Goal: Information Seeking & Learning: Find specific fact

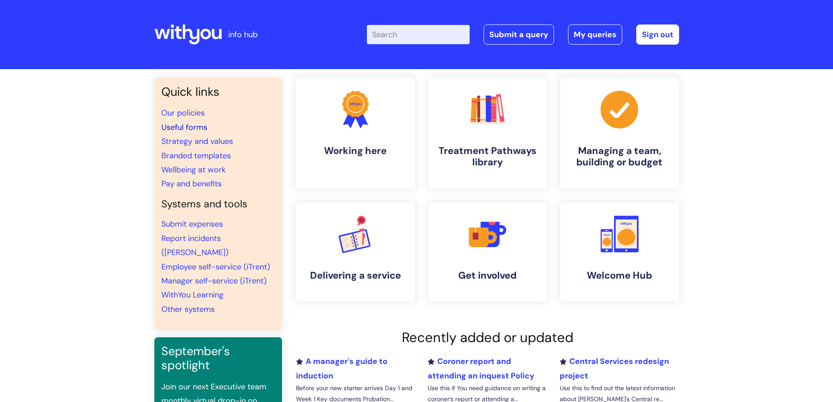
click at [167, 131] on link "Useful forms" at bounding box center [184, 127] width 46 height 10
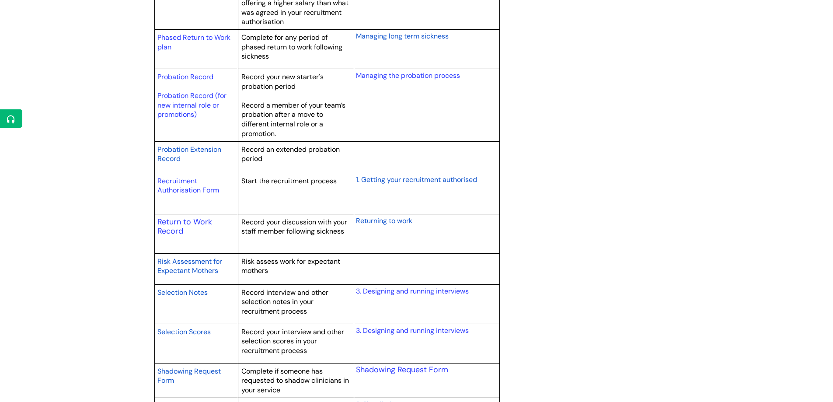
scroll to position [1224, 0]
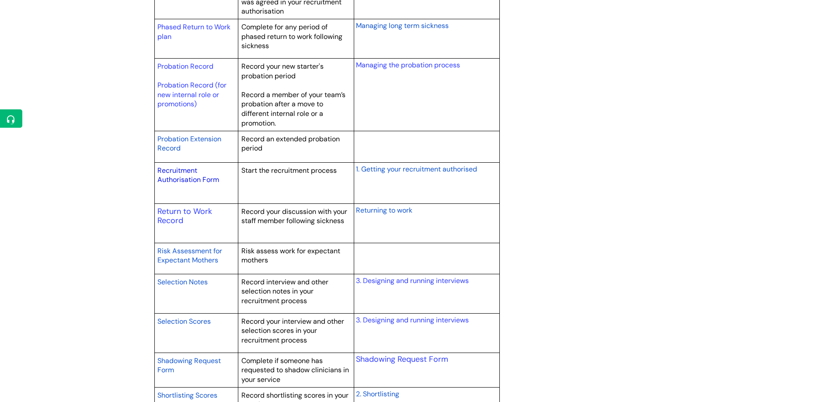
click at [178, 177] on link "Recruitment Authorisation Form" at bounding box center [188, 175] width 62 height 19
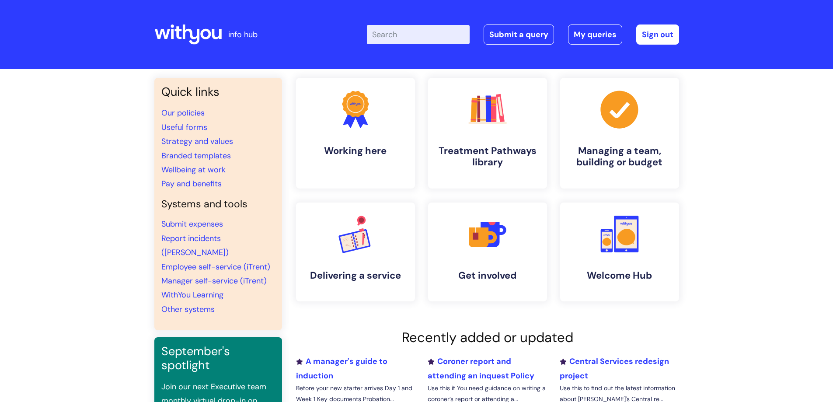
click at [418, 33] on input "Enter your search term here..." at bounding box center [418, 34] width 103 height 19
type input "job descriptions"
click button "Search" at bounding box center [0, 0] width 0 height 0
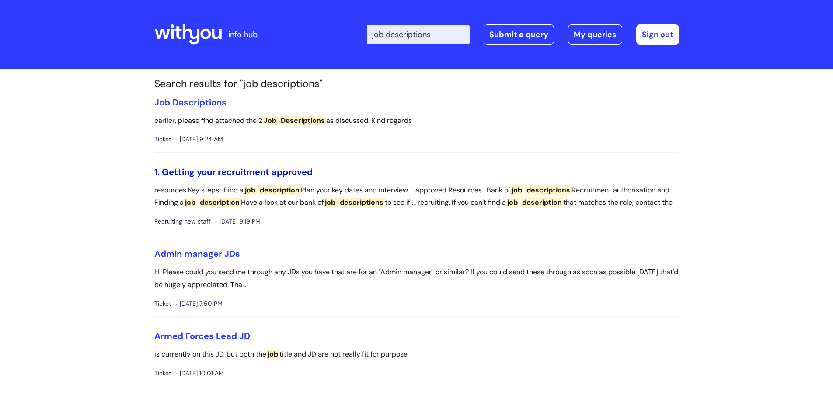
click at [218, 174] on link "1. Getting your recruitment approved" at bounding box center [233, 171] width 158 height 11
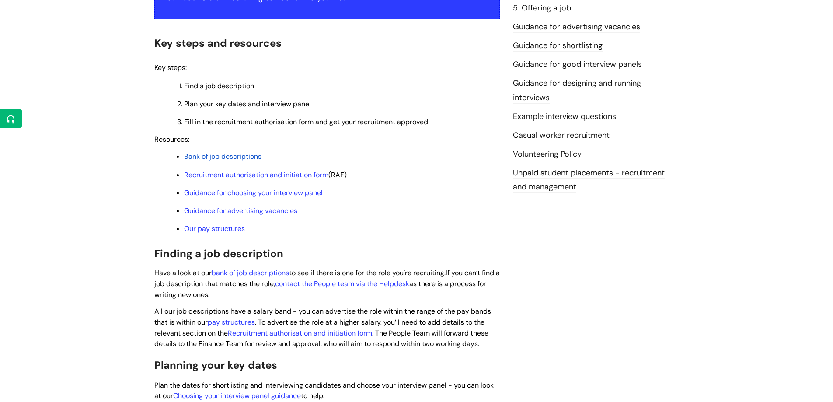
scroll to position [219, 0]
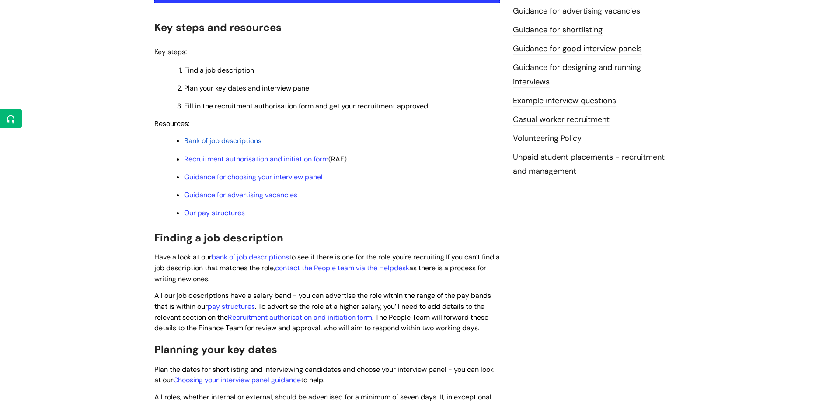
click at [253, 143] on span "Bank of job descriptions" at bounding box center [222, 140] width 77 height 9
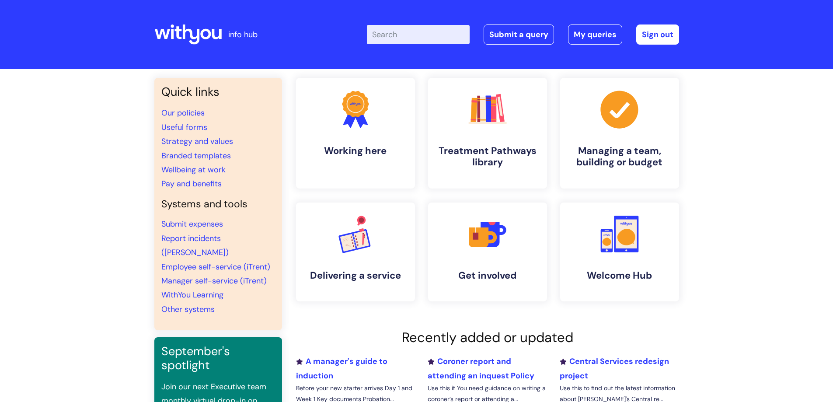
click at [435, 31] on input "Enter your search term here..." at bounding box center [418, 34] width 103 height 19
type input "pay band"
click button "Search" at bounding box center [0, 0] width 0 height 0
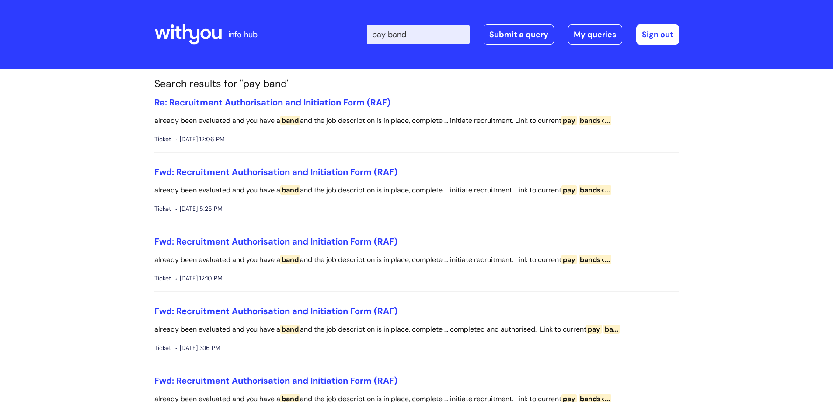
drag, startPoint x: 427, startPoint y: 32, endPoint x: 397, endPoint y: 35, distance: 30.3
click at [397, 35] on input "pay band" at bounding box center [418, 34] width 103 height 19
type input "pay structure"
click button "Search" at bounding box center [0, 0] width 0 height 0
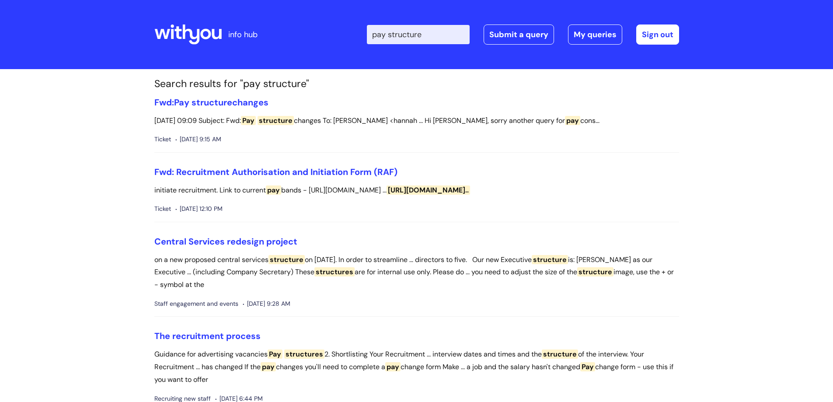
click at [209, 32] on icon at bounding box center [205, 34] width 10 height 10
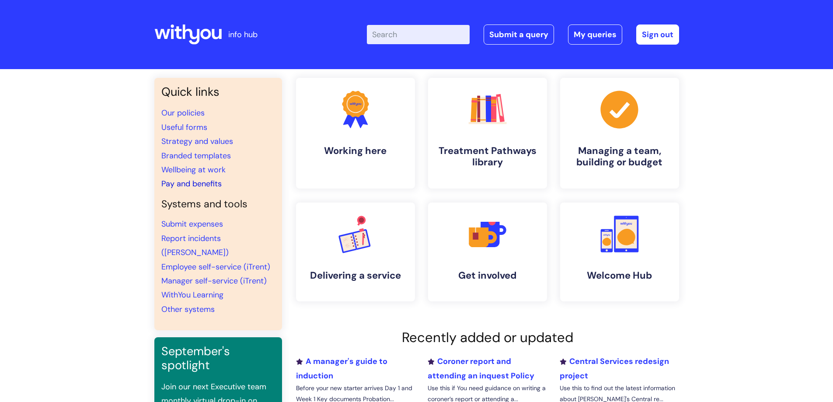
click at [204, 184] on link "Pay and benefits" at bounding box center [191, 183] width 60 height 10
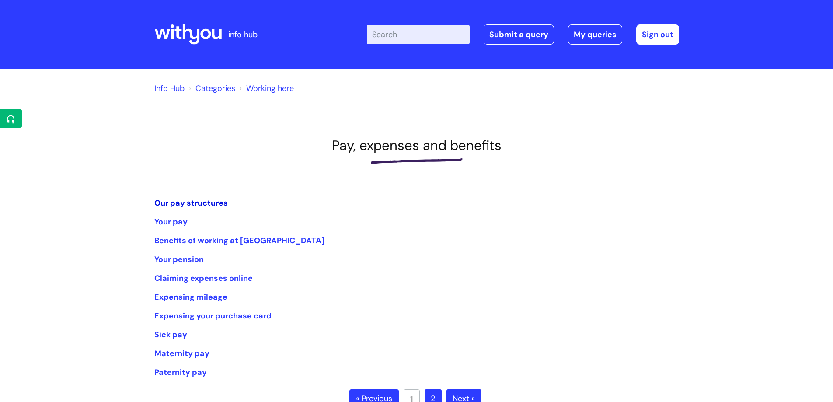
click at [185, 203] on link "Our pay structures" at bounding box center [190, 203] width 73 height 10
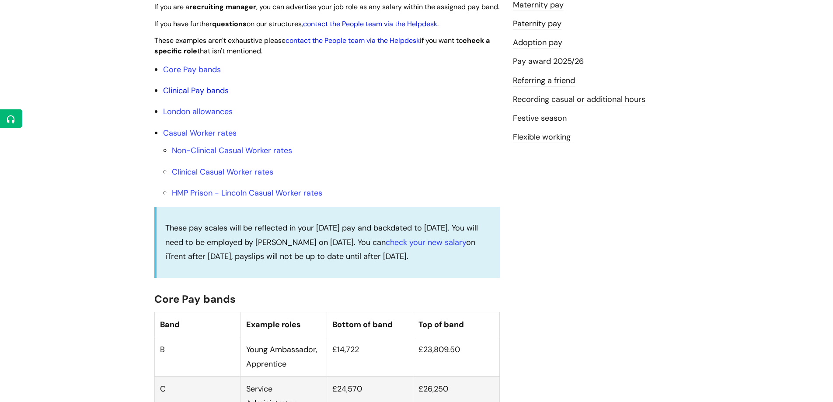
click at [194, 96] on link "Clinical Pay bands" at bounding box center [196, 90] width 66 height 10
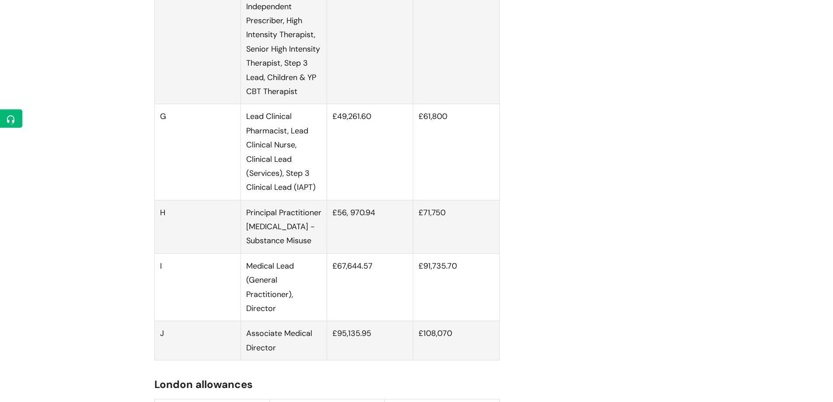
scroll to position [1500, 0]
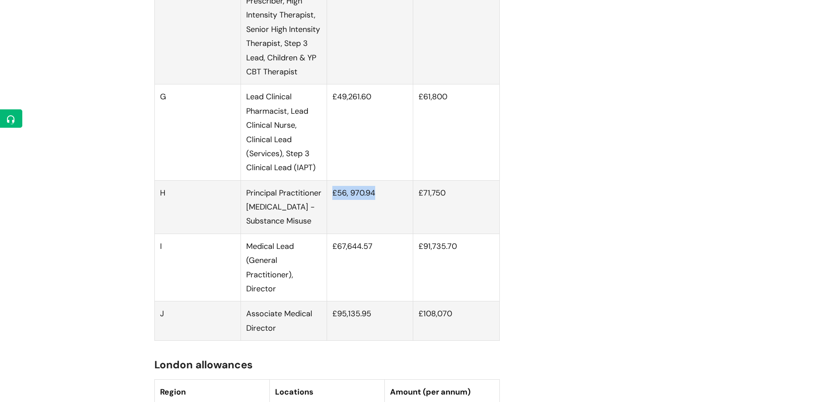
drag, startPoint x: 334, startPoint y: 202, endPoint x: 380, endPoint y: 201, distance: 45.5
click at [380, 201] on td "£56, 970.94" at bounding box center [370, 206] width 86 height 53
copy td "£56, 970.94"
